Goal: Complete application form

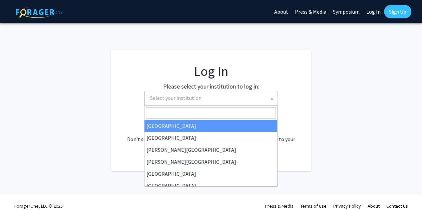
click at [259, 99] on span "Select your institution" at bounding box center [212, 98] width 130 height 14
select select "34"
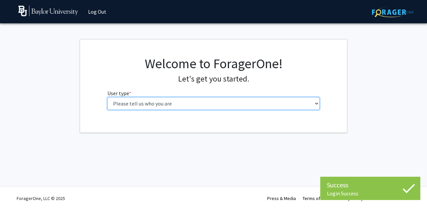
click at [219, 103] on select "Please tell us who you are Undergraduate Student Master's Student Doctoral Cand…" at bounding box center [213, 103] width 212 height 13
select select "1: undergrad"
click at [107, 97] on select "Please tell us who you are Undergraduate Student Master's Student Doctoral Cand…" at bounding box center [213, 103] width 212 height 13
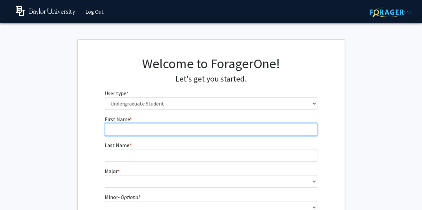
click at [181, 128] on input "First Name * required" at bounding box center [211, 129] width 212 height 13
type input "[PERSON_NAME]"
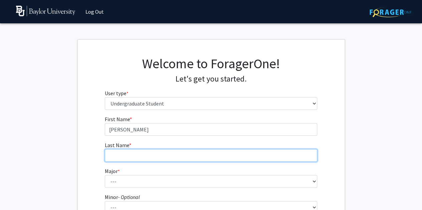
click at [161, 158] on input "Last Name * required" at bounding box center [211, 155] width 212 height 13
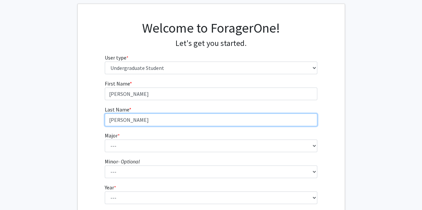
scroll to position [37, 0]
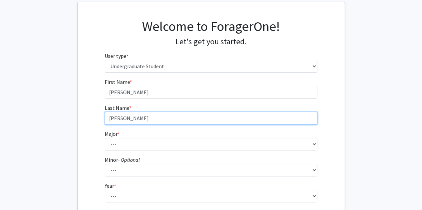
type input "[PERSON_NAME]"
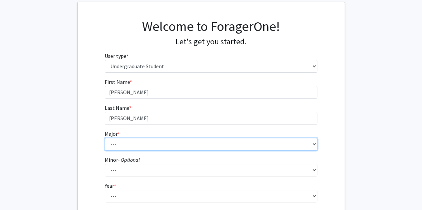
click at [163, 145] on select "--- Accounting American Studies Anthropology Apparel Design & Product Developme…" at bounding box center [211, 144] width 212 height 13
select select "80: 2745"
click at [105, 138] on select "--- Accounting American Studies Anthropology Apparel Design & Product Developme…" at bounding box center [211, 144] width 212 height 13
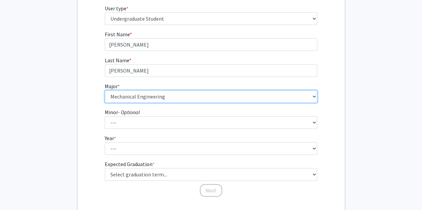
scroll to position [86, 0]
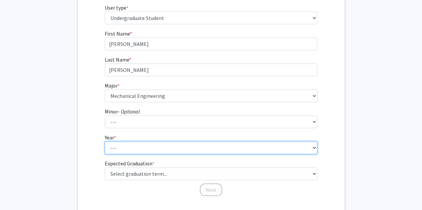
click at [145, 147] on select "--- First-year Sophomore Junior Senior Postbaccalaureate Certificate" at bounding box center [211, 148] width 212 height 13
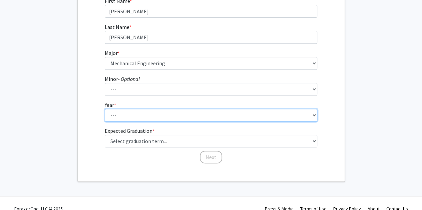
scroll to position [121, 0]
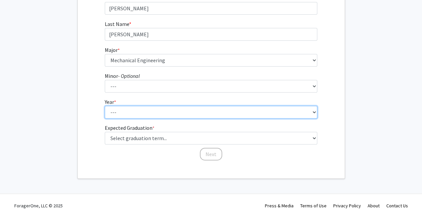
click at [129, 112] on select "--- First-year Sophomore Junior Senior Postbaccalaureate Certificate" at bounding box center [211, 112] width 212 height 13
select select "4: senior"
click at [105, 106] on select "--- First-year Sophomore Junior Senior Postbaccalaureate Certificate" at bounding box center [211, 112] width 212 height 13
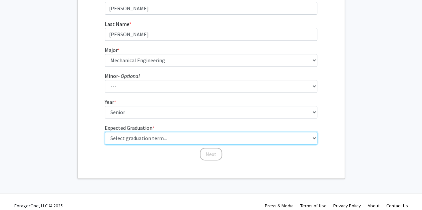
click at [137, 138] on select "Select graduation term... Spring 2025 Summer 2025 Fall 2025 Winter 2025 Spring …" at bounding box center [211, 138] width 212 height 13
select select "5: spring_2026"
click at [105, 132] on select "Select graduation term... Spring 2025 Summer 2025 Fall 2025 Winter 2025 Spring …" at bounding box center [211, 138] width 212 height 13
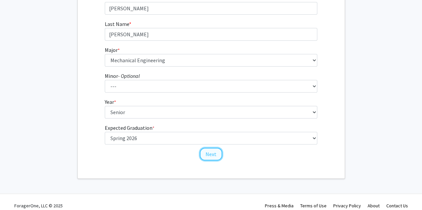
click at [207, 154] on button "Next" at bounding box center [211, 154] width 22 height 13
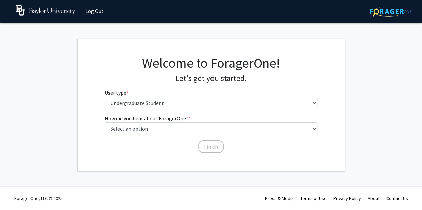
scroll to position [0, 0]
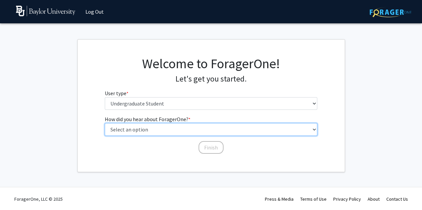
click at [200, 128] on select "Select an option Peer/student recommendation Faculty/staff recommendation Unive…" at bounding box center [211, 129] width 212 height 13
select select "2: faculty_recommendation"
click at [105, 123] on select "Select an option Peer/student recommendation Faculty/staff recommendation Unive…" at bounding box center [211, 129] width 212 height 13
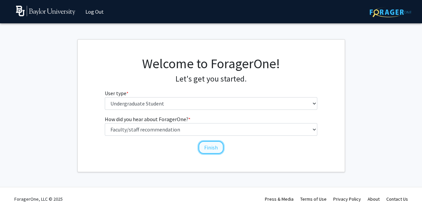
click at [205, 147] on button "Finish" at bounding box center [210, 147] width 25 height 13
